Goal: Task Accomplishment & Management: Use online tool/utility

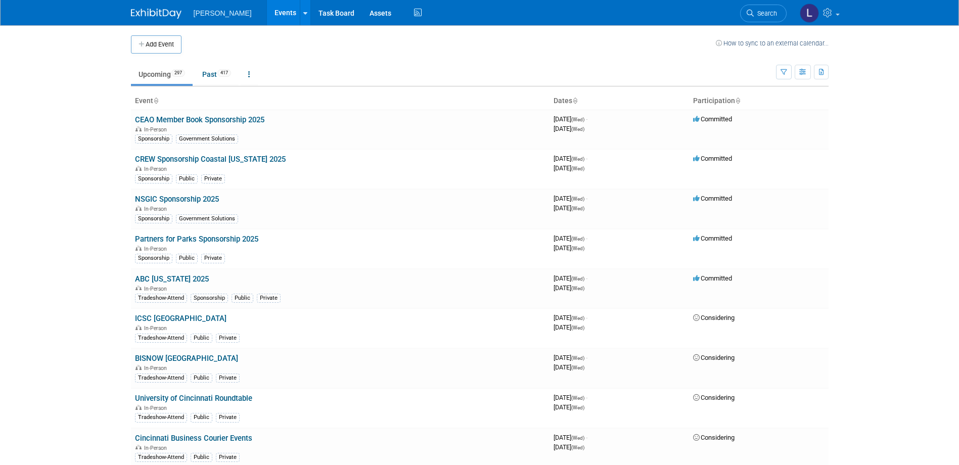
scroll to position [4917, 0]
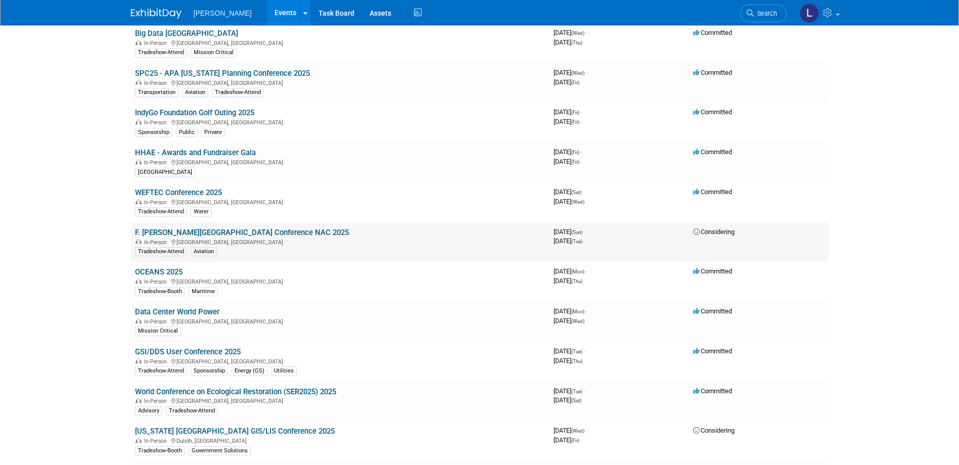
click at [252, 232] on link "F. [PERSON_NAME][GEOGRAPHIC_DATA] Conference NAC 2025" at bounding box center [242, 232] width 214 height 9
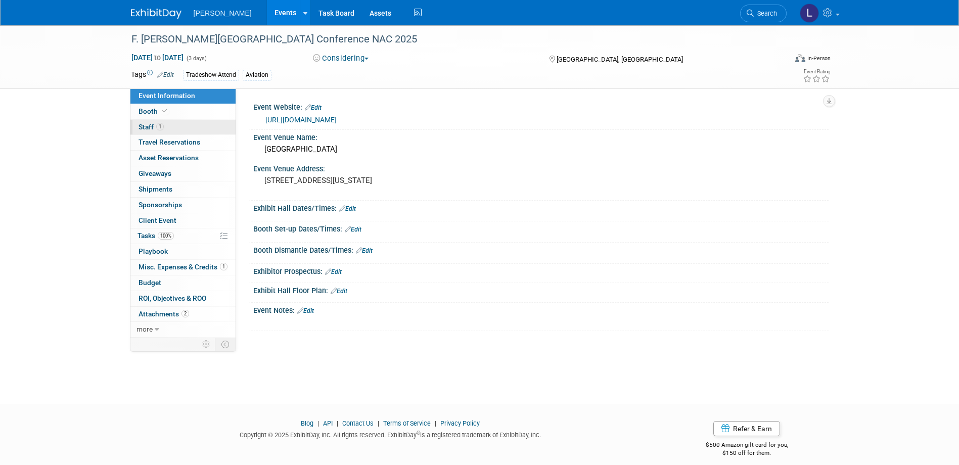
click at [175, 123] on link "1 Staff 1" at bounding box center [182, 127] width 105 height 15
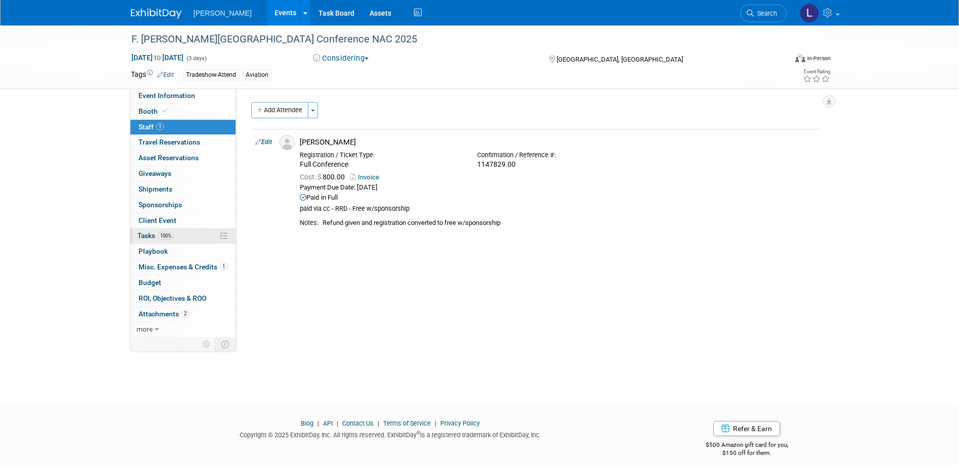
click at [187, 236] on link "100% Tasks 100%" at bounding box center [182, 235] width 105 height 15
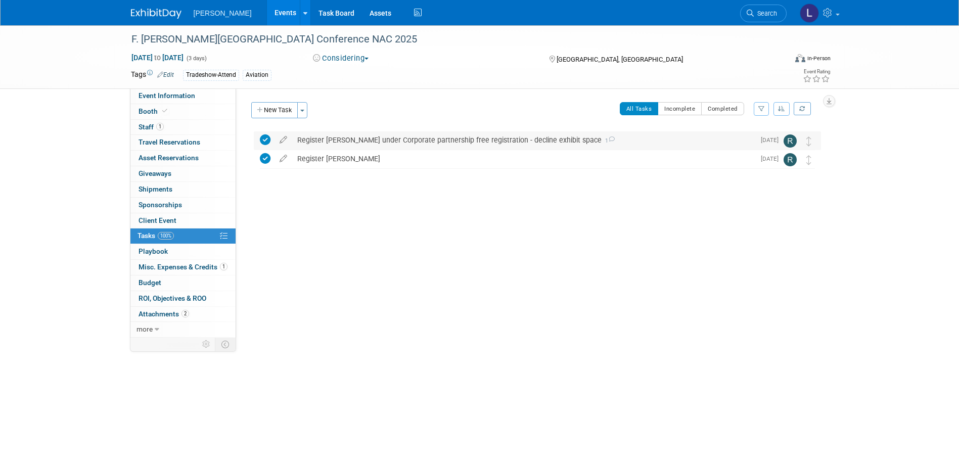
click at [485, 143] on div "Register [PERSON_NAME] under Corporate partnership free registration - decline …" at bounding box center [523, 139] width 462 height 17
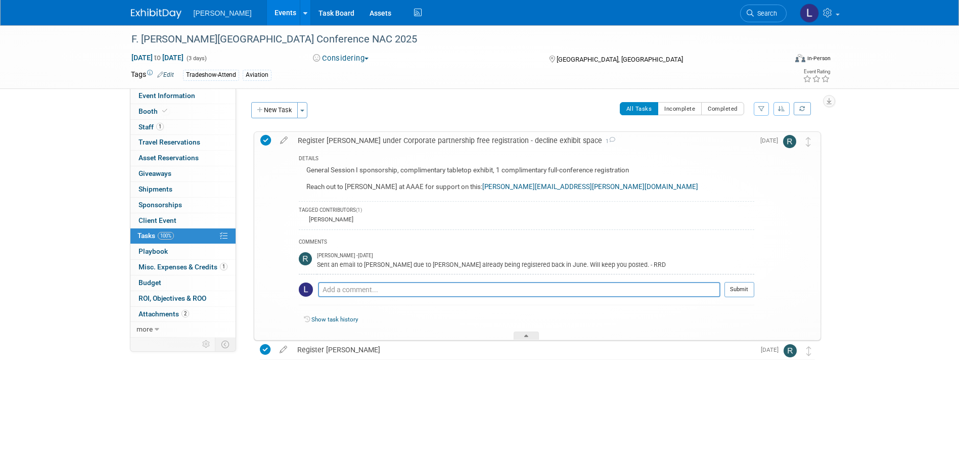
click at [333, 57] on button "Considering" at bounding box center [340, 58] width 63 height 11
click at [340, 77] on link "Committed" at bounding box center [350, 75] width 80 height 14
